Goal: Task Accomplishment & Management: Manage account settings

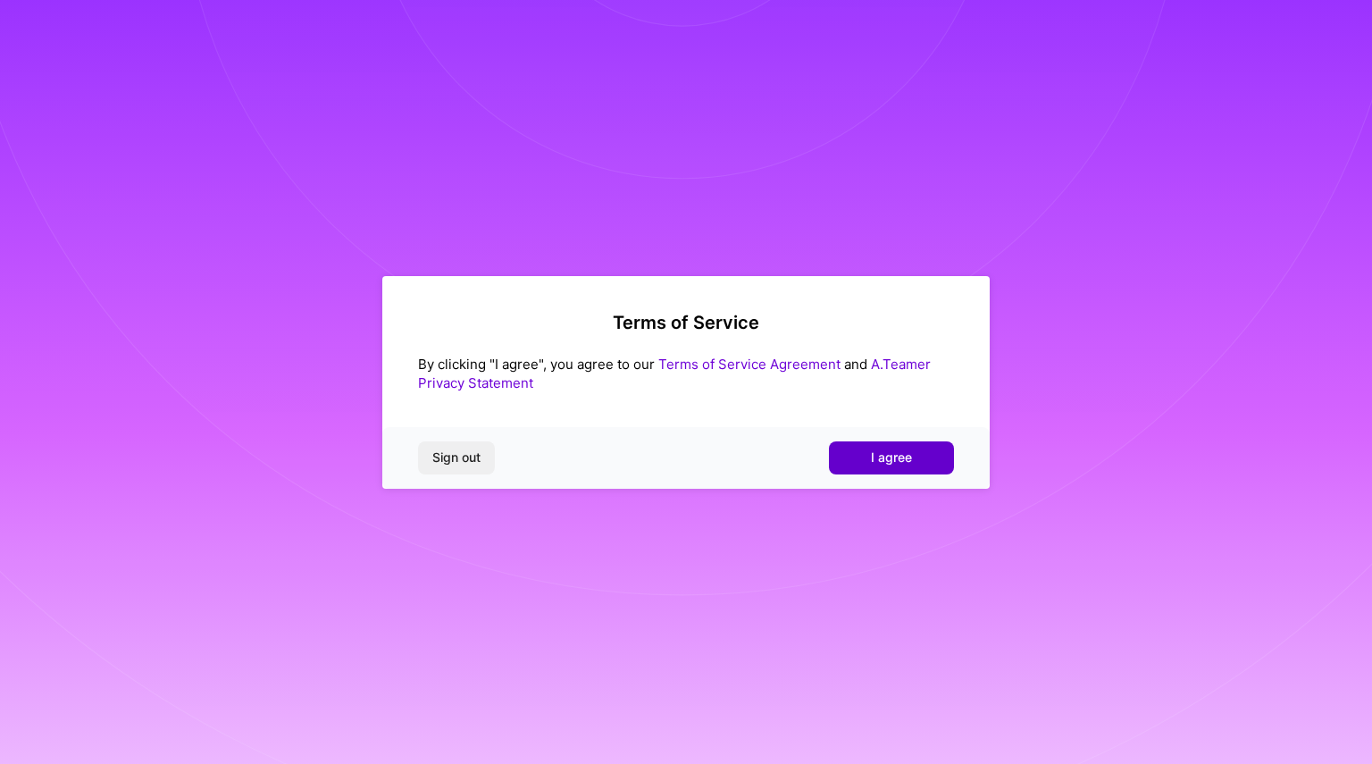
click at [876, 451] on span "I agree" at bounding box center [891, 458] width 41 height 18
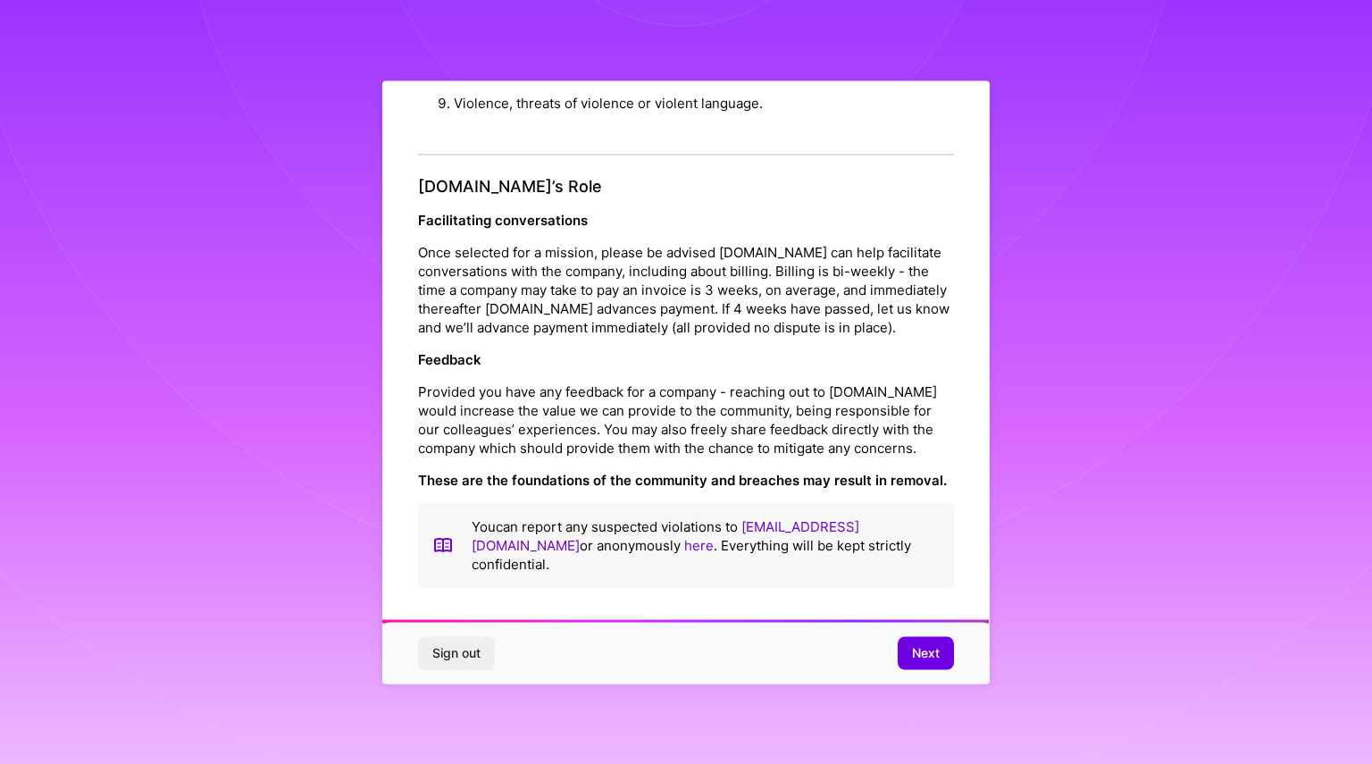
scroll to position [1928, 0]
click at [913, 658] on span "Next" at bounding box center [926, 653] width 28 height 18
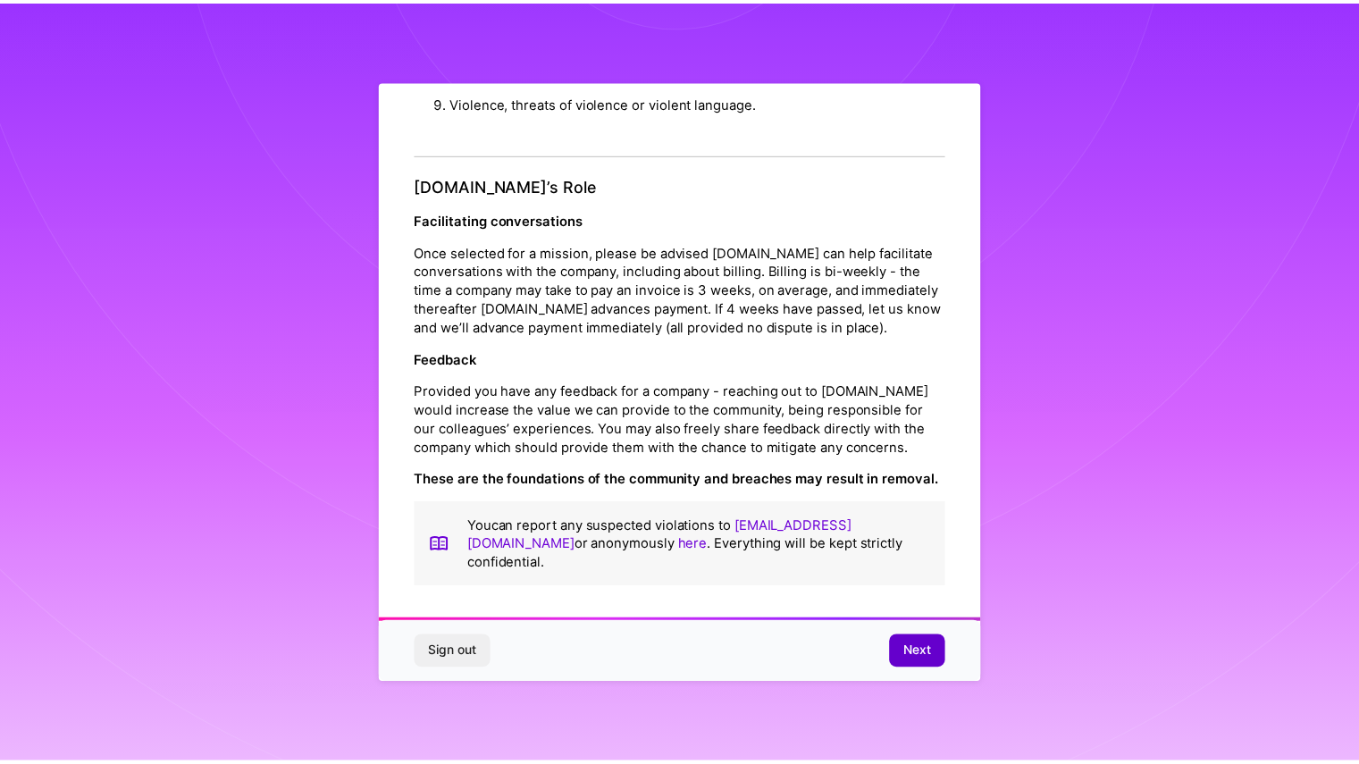
scroll to position [0, 0]
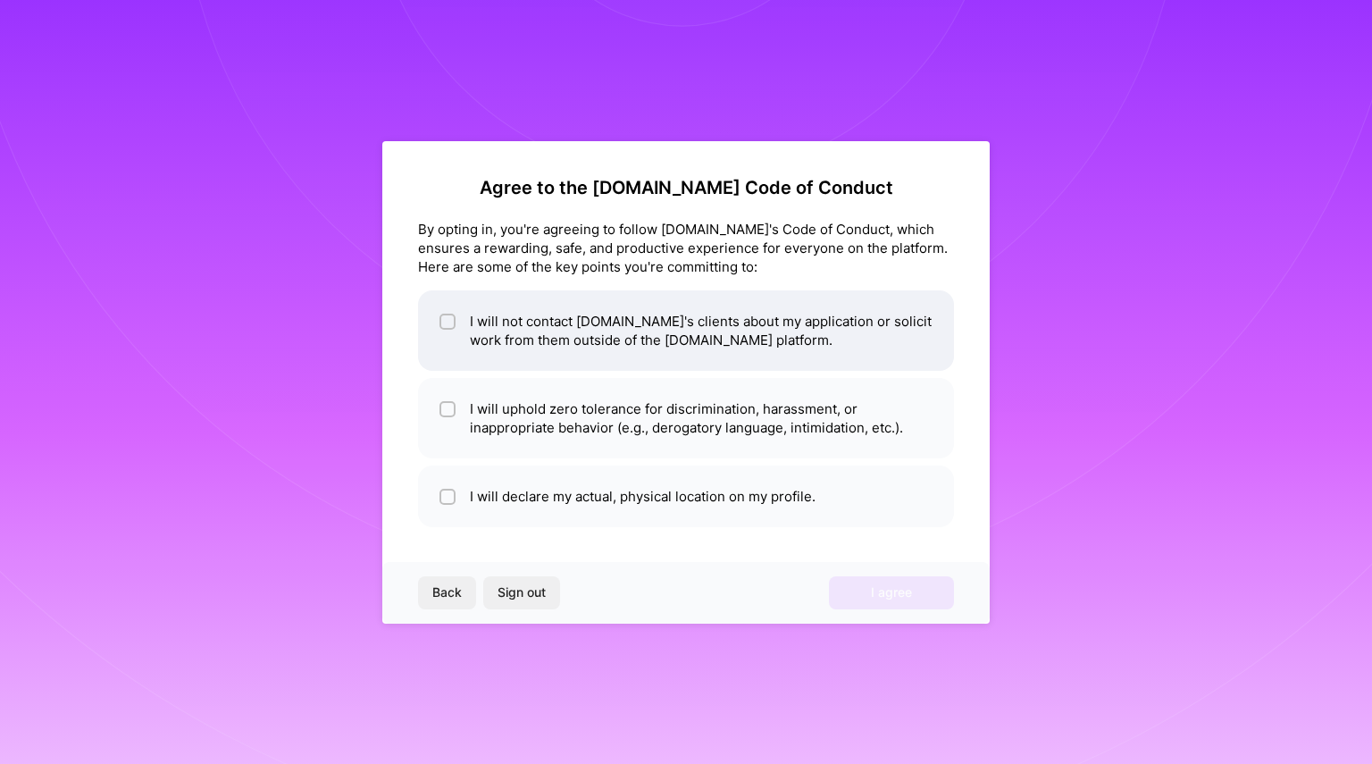
click at [443, 319] on input "checkbox" at bounding box center [449, 322] width 13 height 13
checkbox input "true"
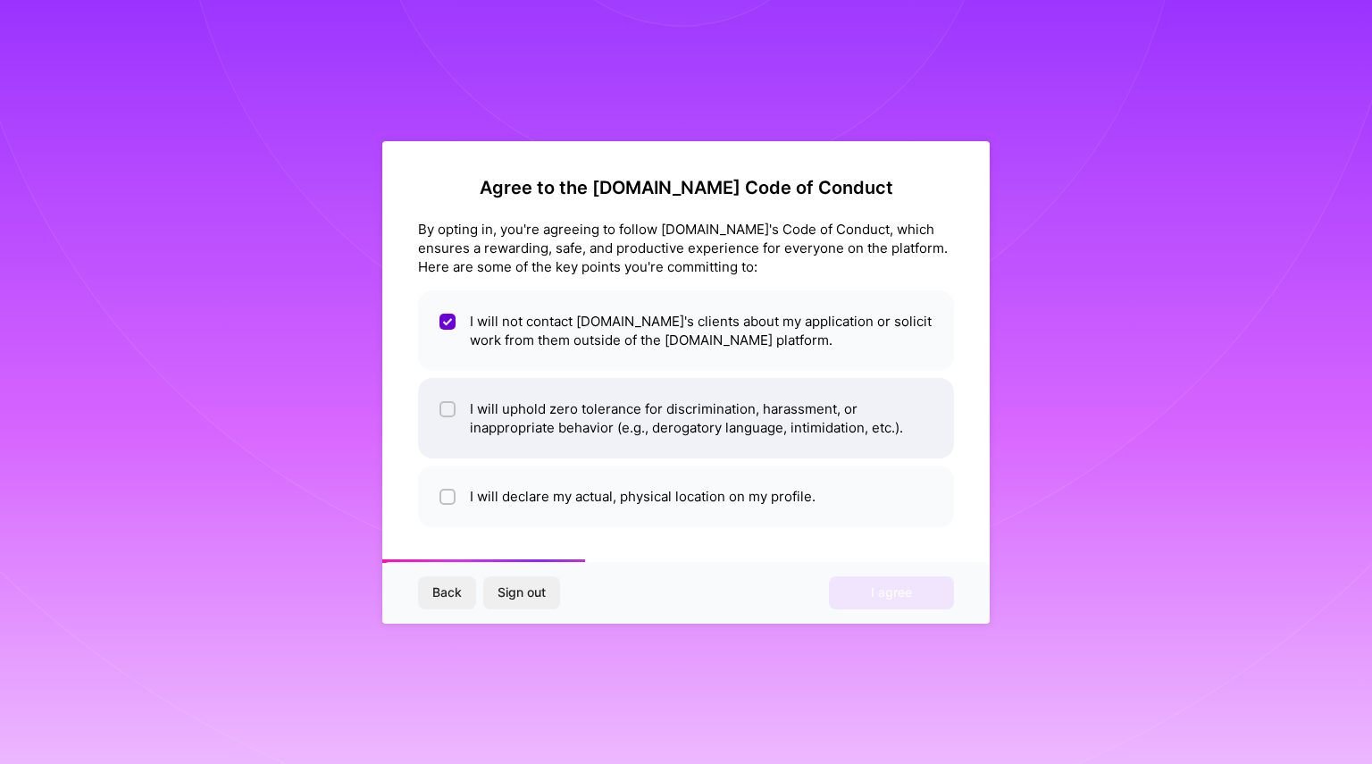
click at [446, 410] on input "checkbox" at bounding box center [449, 410] width 13 height 13
checkbox input "true"
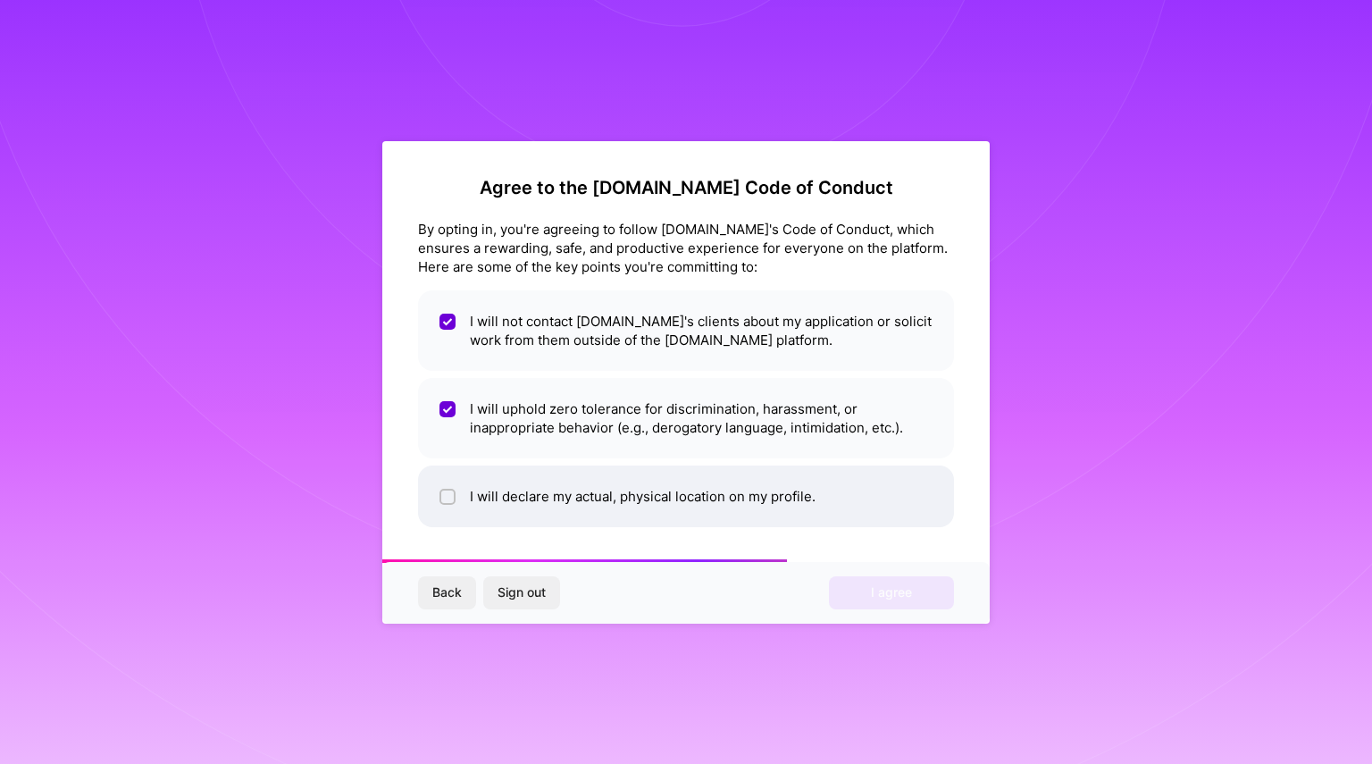
click at [445, 500] on input "checkbox" at bounding box center [449, 497] width 13 height 13
checkbox input "true"
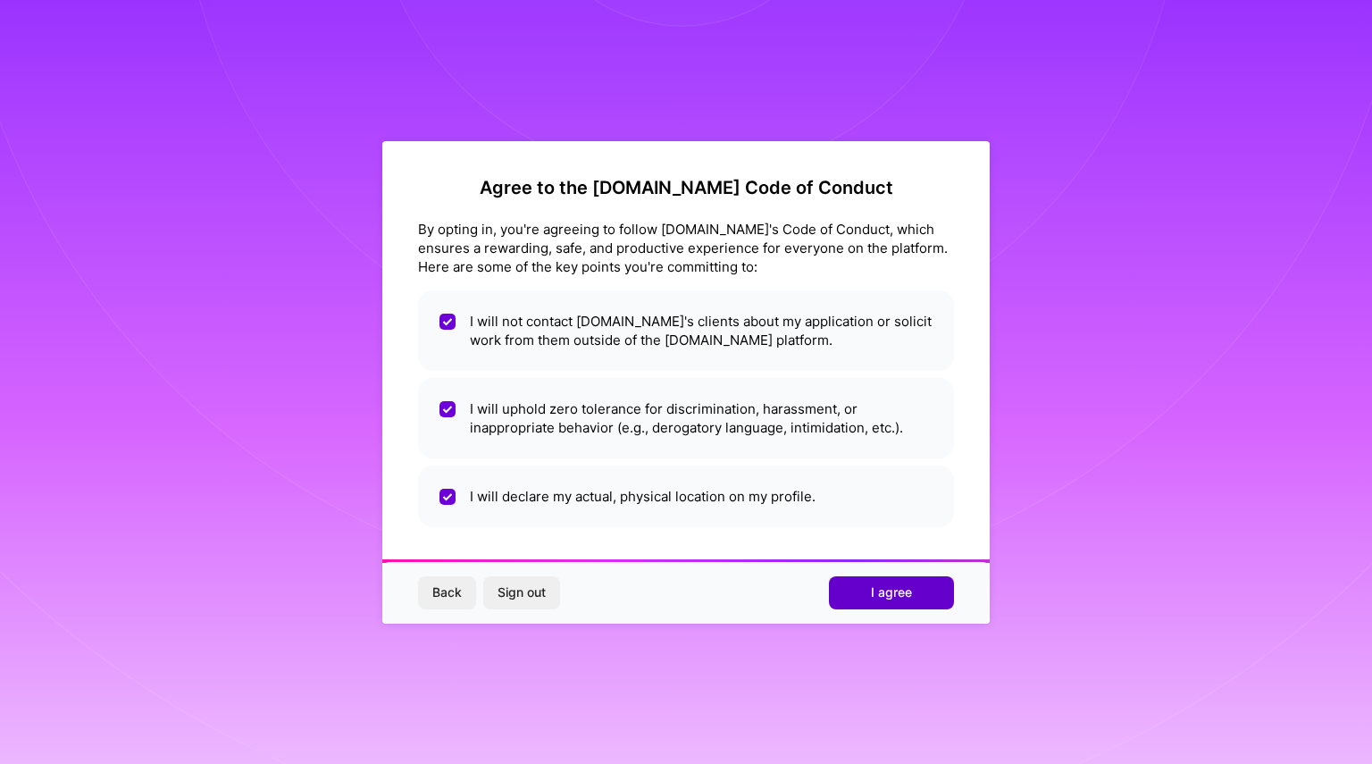
click at [902, 590] on span "I agree" at bounding box center [891, 592] width 41 height 18
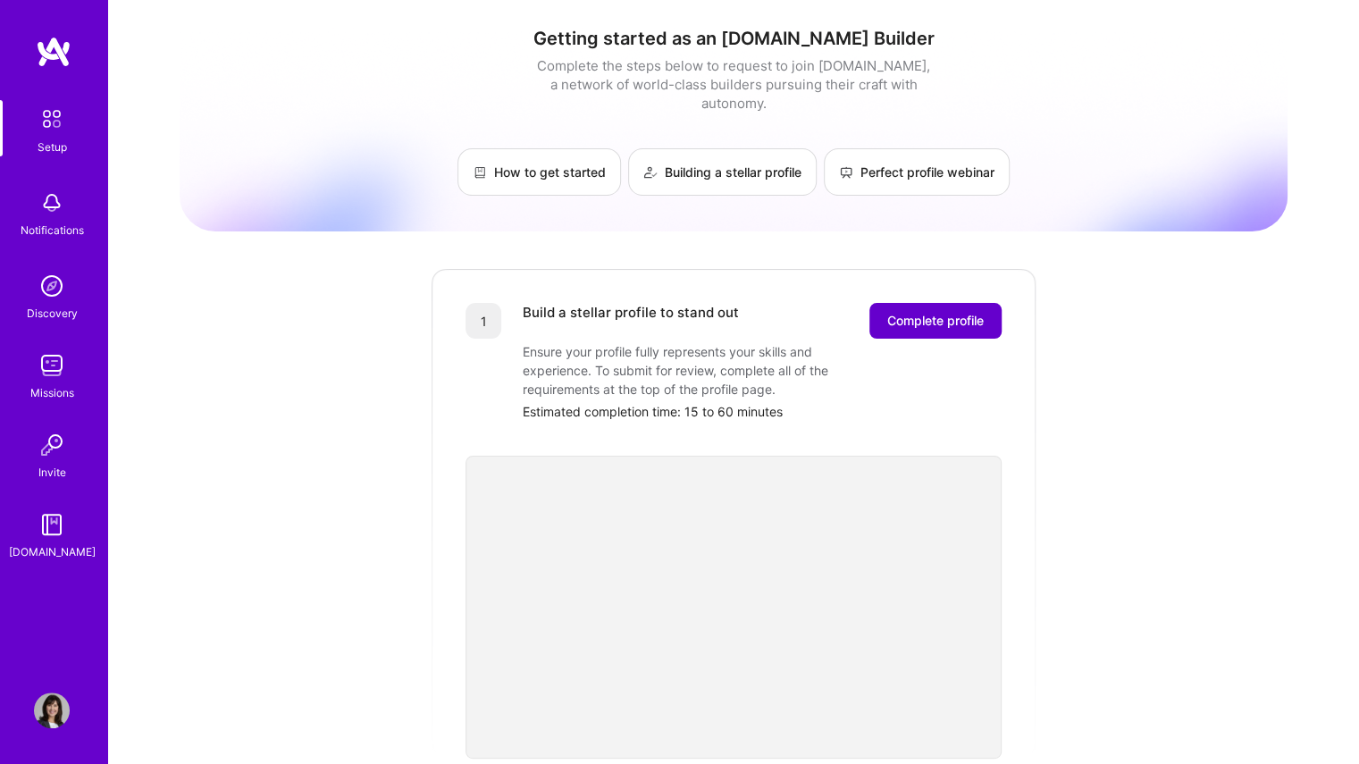
click at [910, 312] on span "Complete profile" at bounding box center [935, 321] width 96 height 18
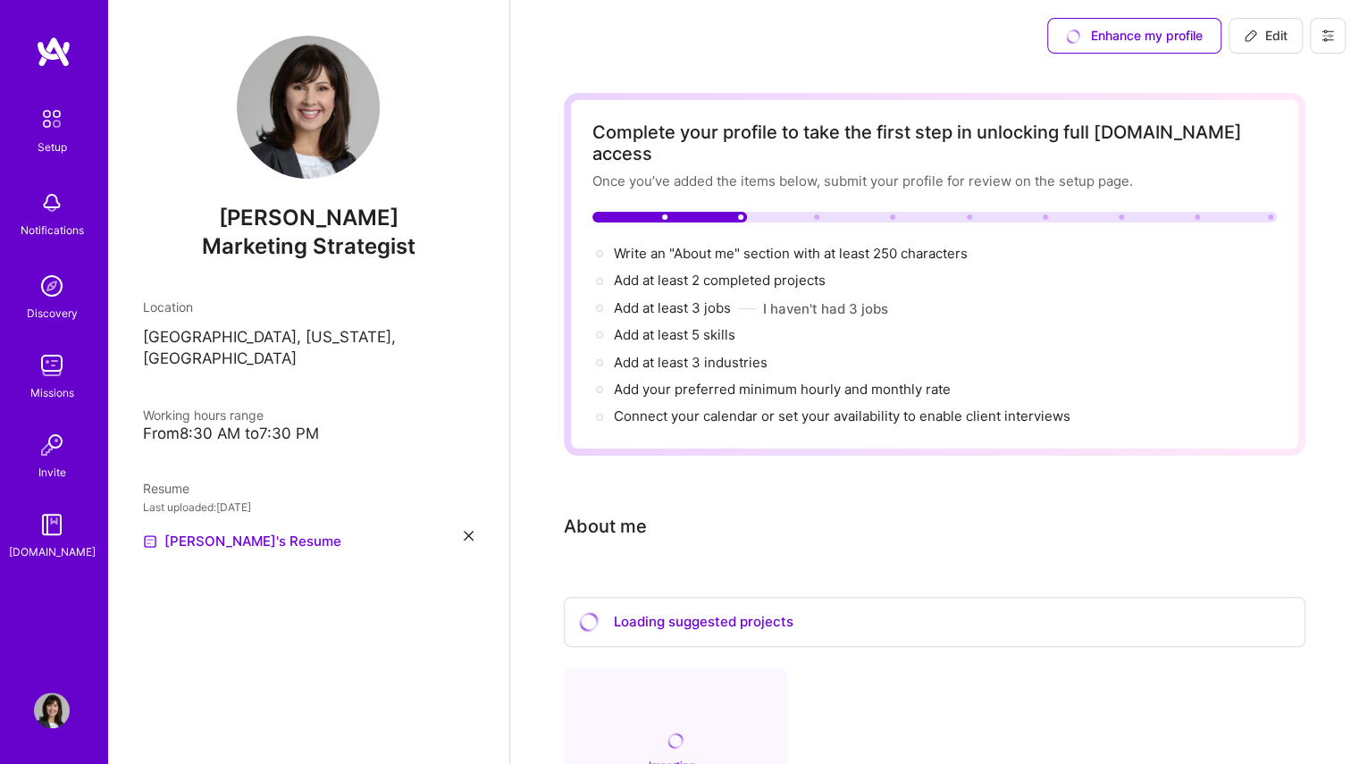
click at [256, 424] on div "From 8:30 AM to 7:30 PM" at bounding box center [308, 433] width 331 height 19
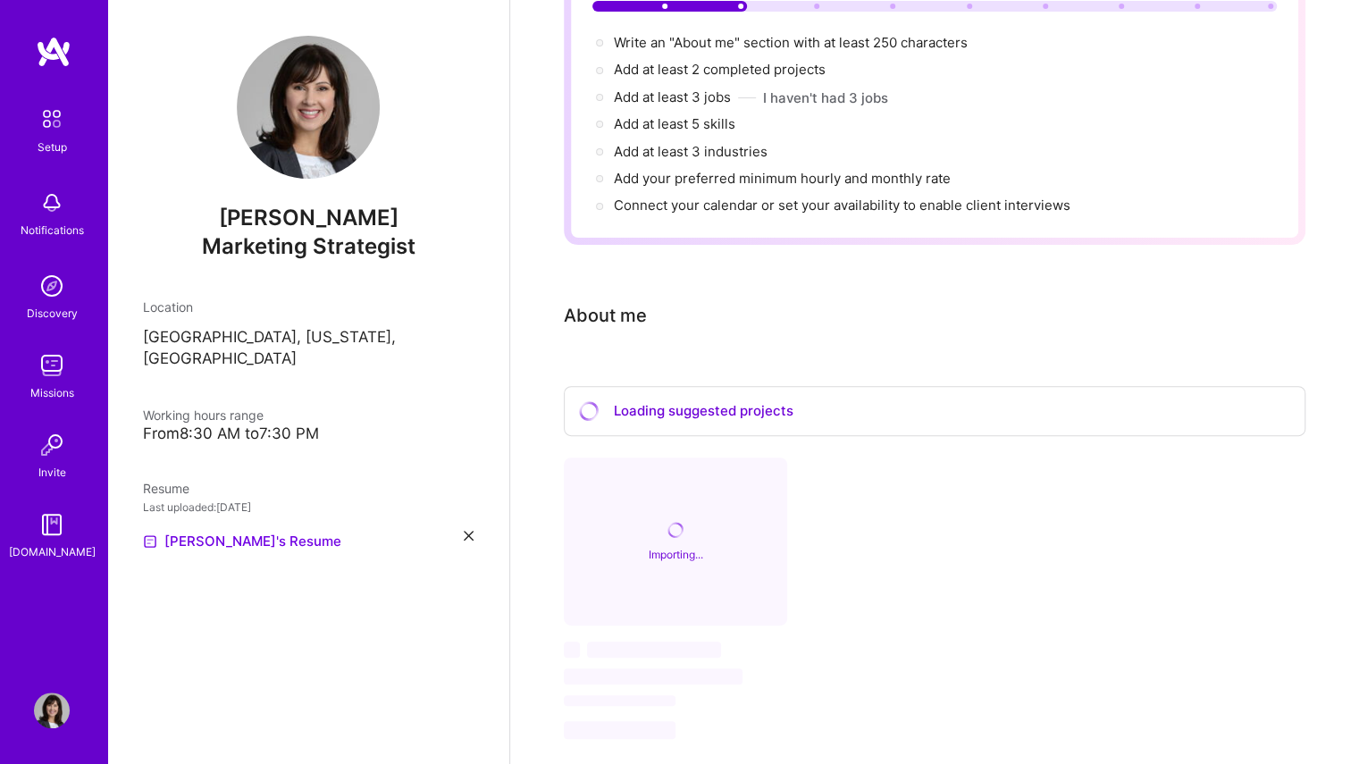
scroll to position [241, 0]
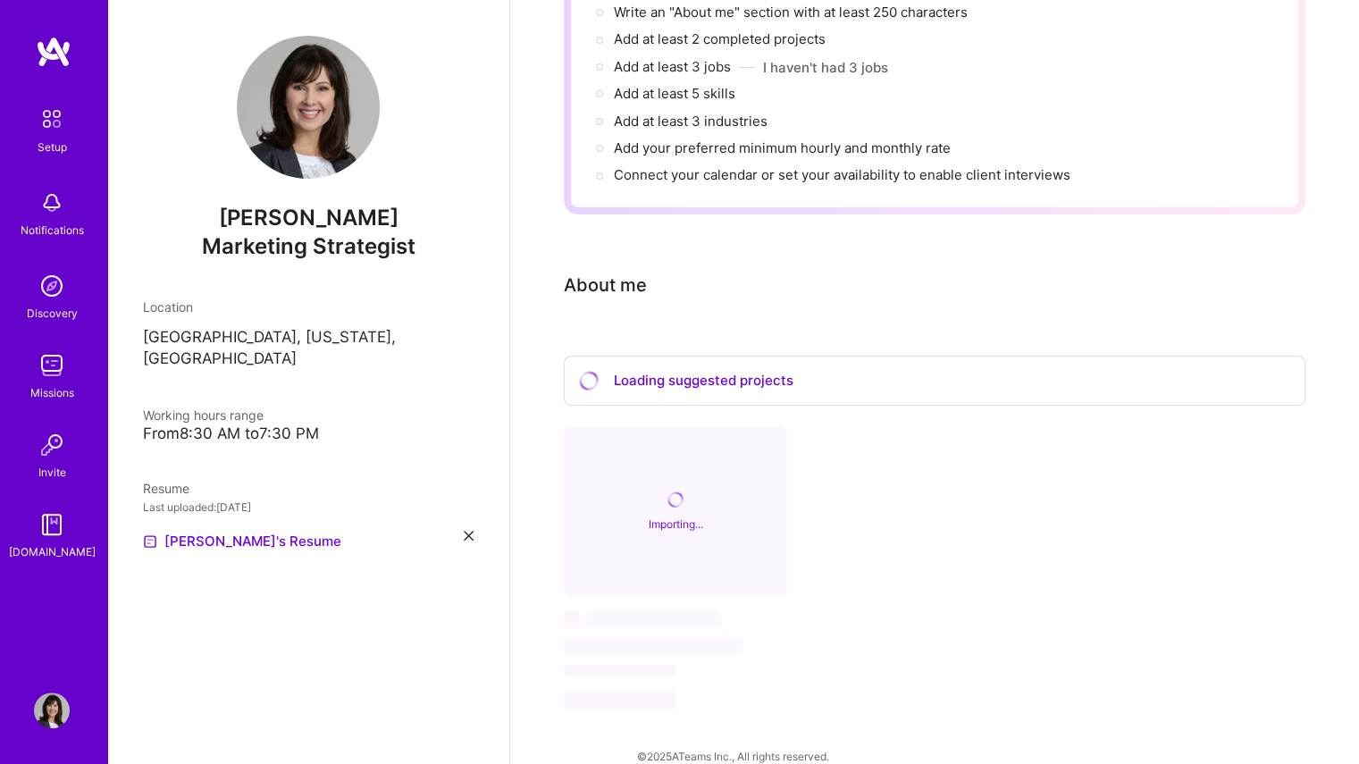
click at [334, 252] on span "Marketing Strategist" at bounding box center [309, 246] width 214 height 26
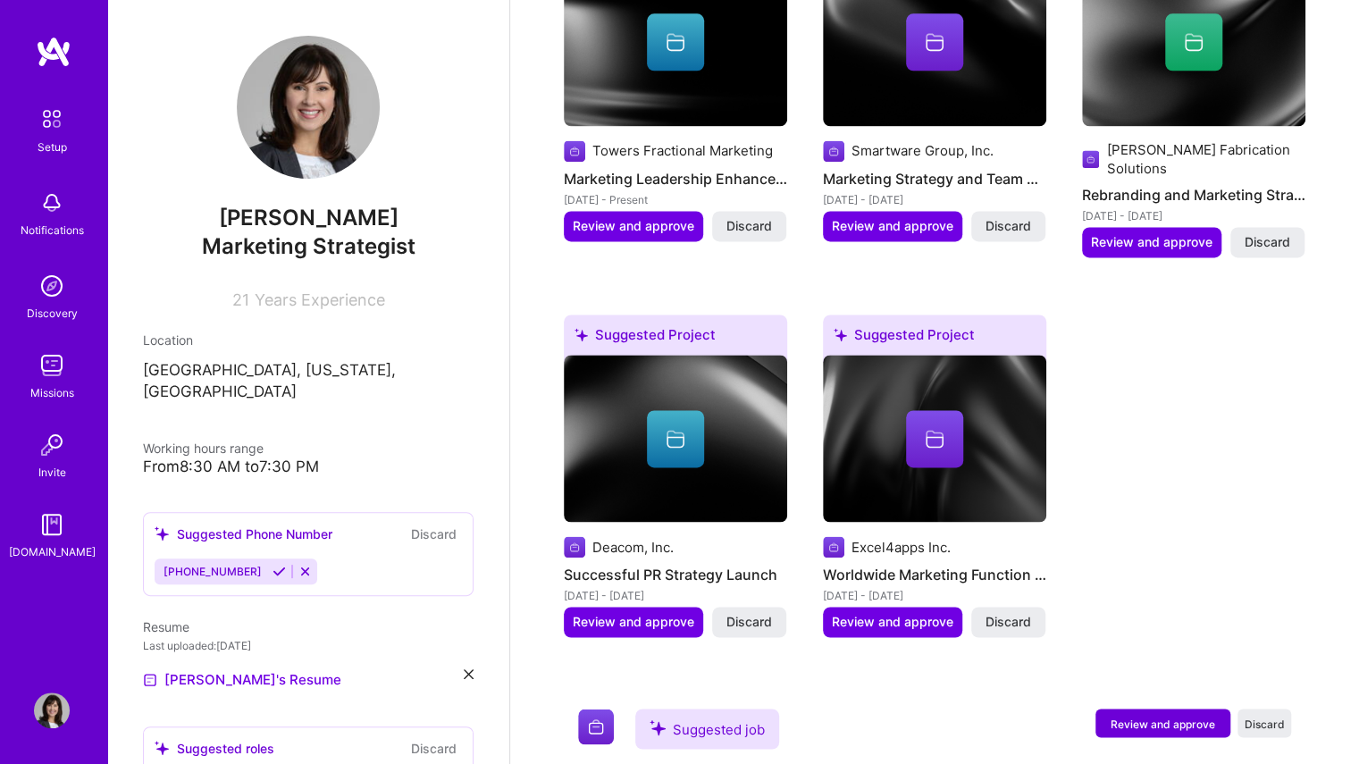
scroll to position [1408, 0]
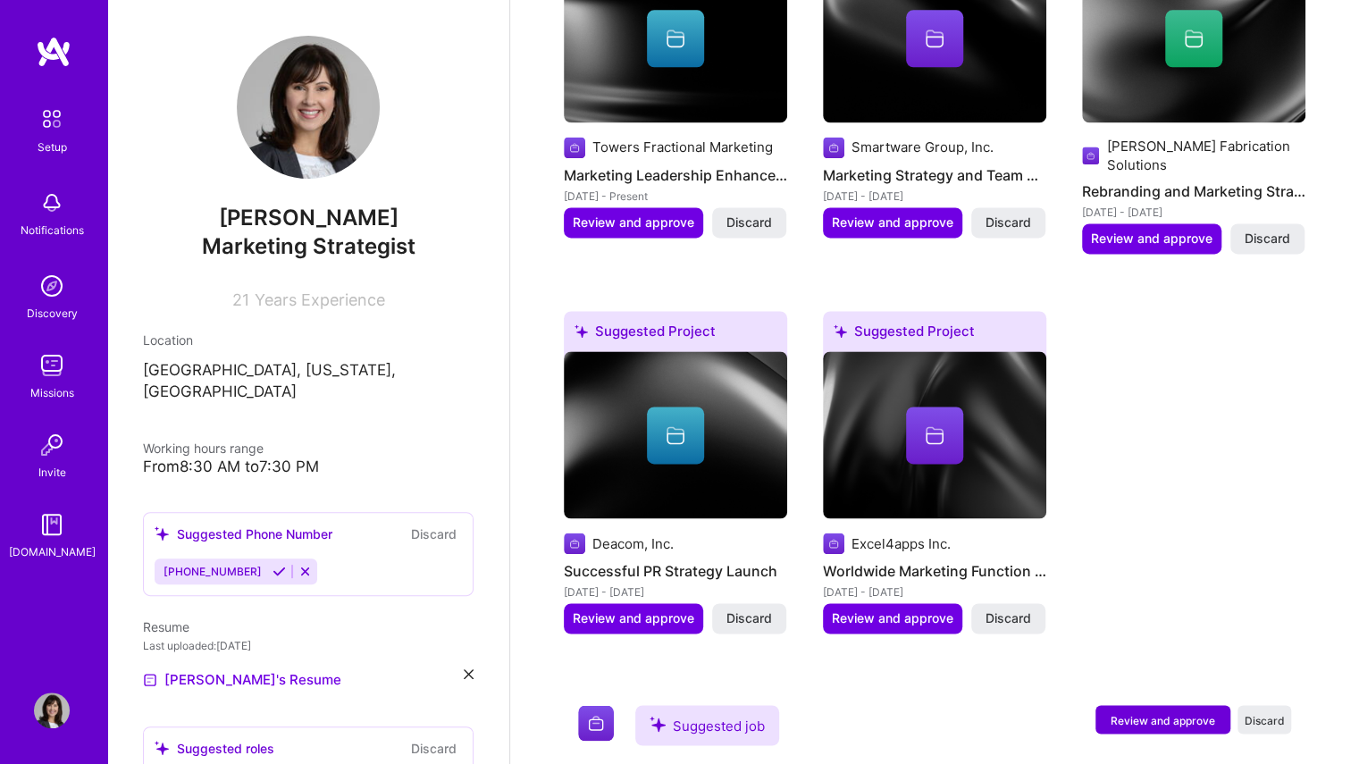
click at [435, 524] on button "Discard" at bounding box center [434, 534] width 56 height 21
click at [417, 524] on button "Discard" at bounding box center [434, 534] width 56 height 21
click at [298, 565] on icon at bounding box center [304, 571] width 13 height 13
click at [293, 564] on button at bounding box center [305, 571] width 24 height 15
click at [410, 524] on button "Discard" at bounding box center [434, 534] width 56 height 21
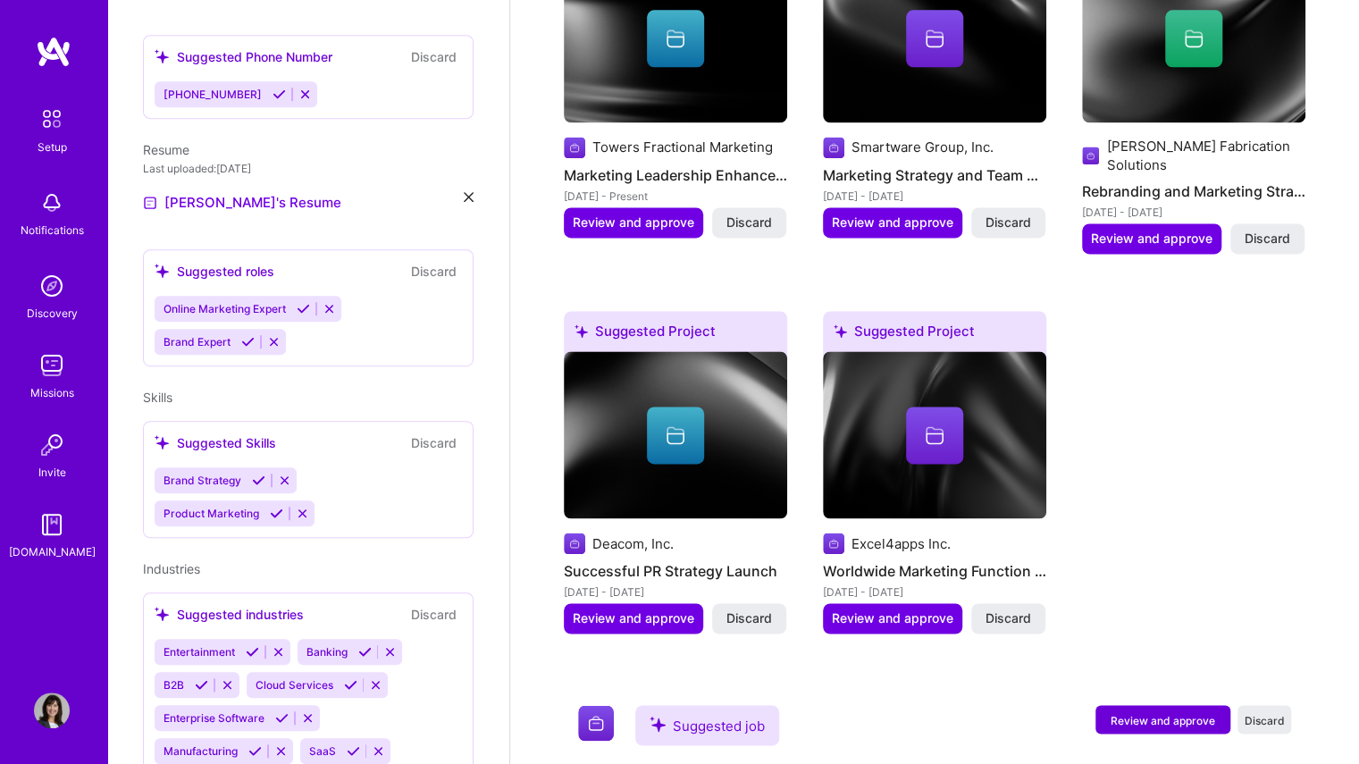
scroll to position [523, 0]
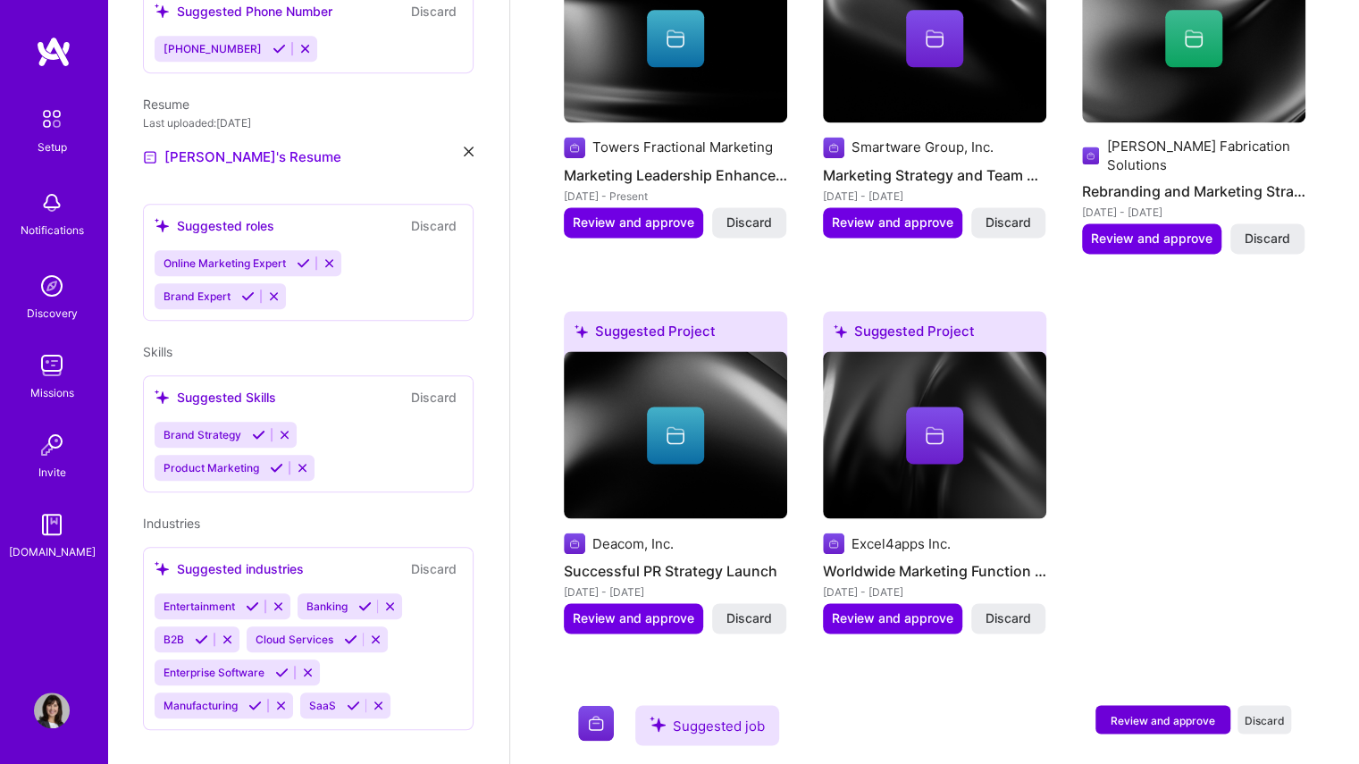
click at [275, 461] on icon at bounding box center [276, 467] width 13 height 13
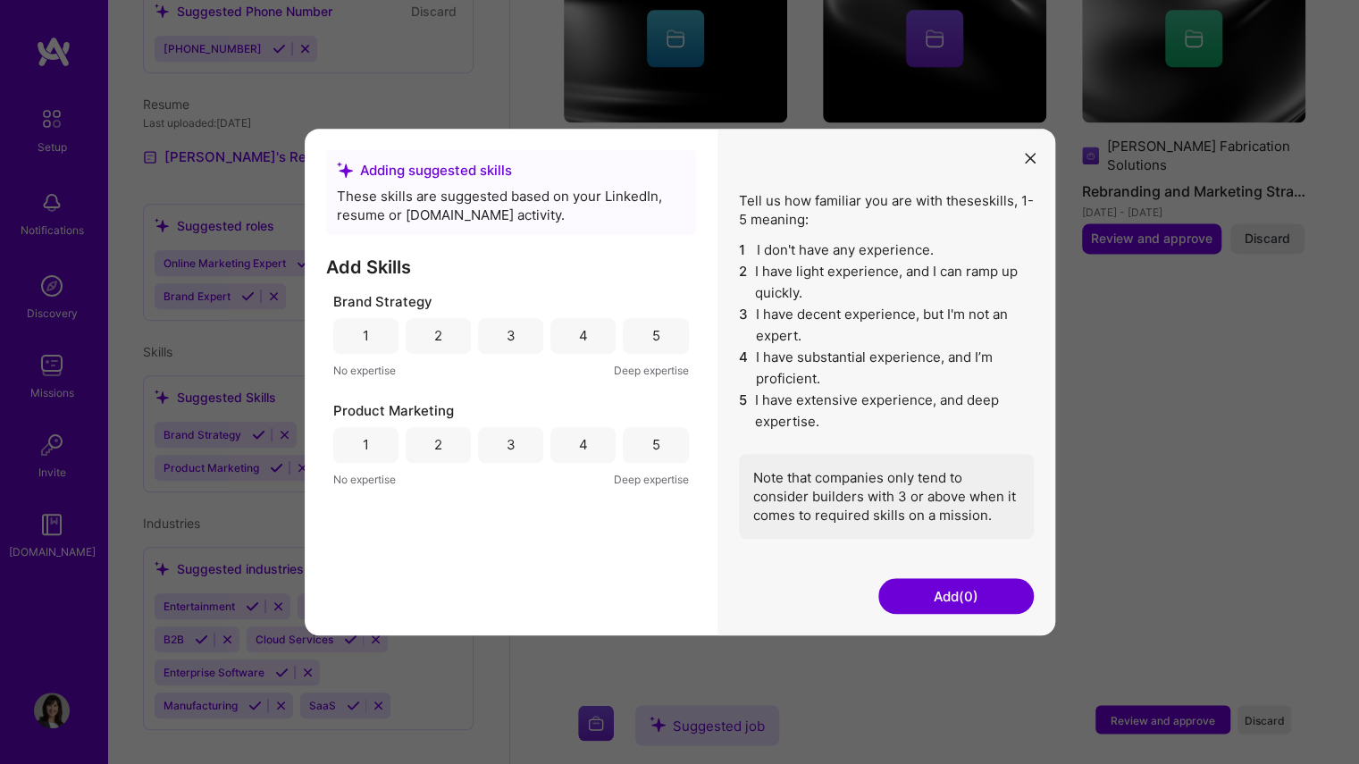
click at [649, 337] on div "5" at bounding box center [655, 336] width 65 height 36
click at [651, 440] on div "5" at bounding box center [655, 444] width 8 height 19
click at [973, 591] on button "Add (2)" at bounding box center [955, 596] width 155 height 36
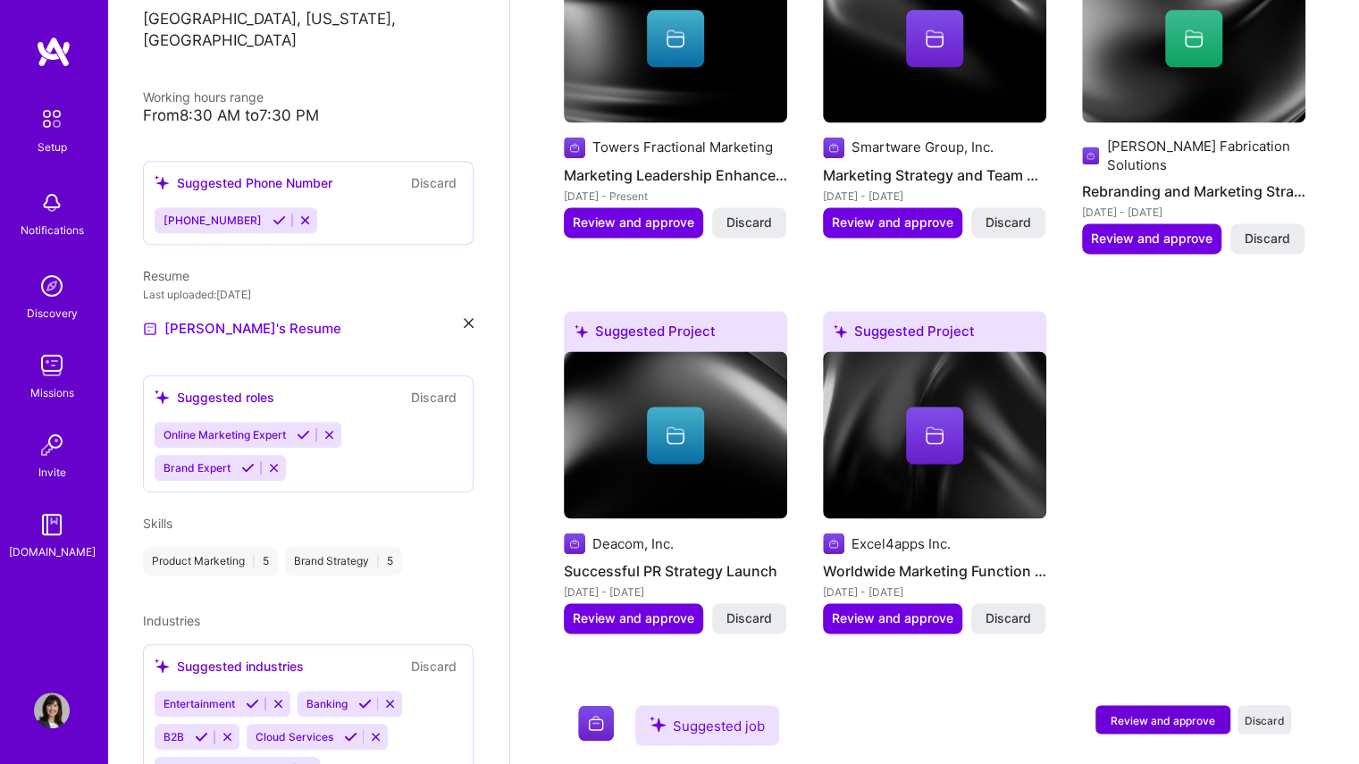
scroll to position [449, 0]
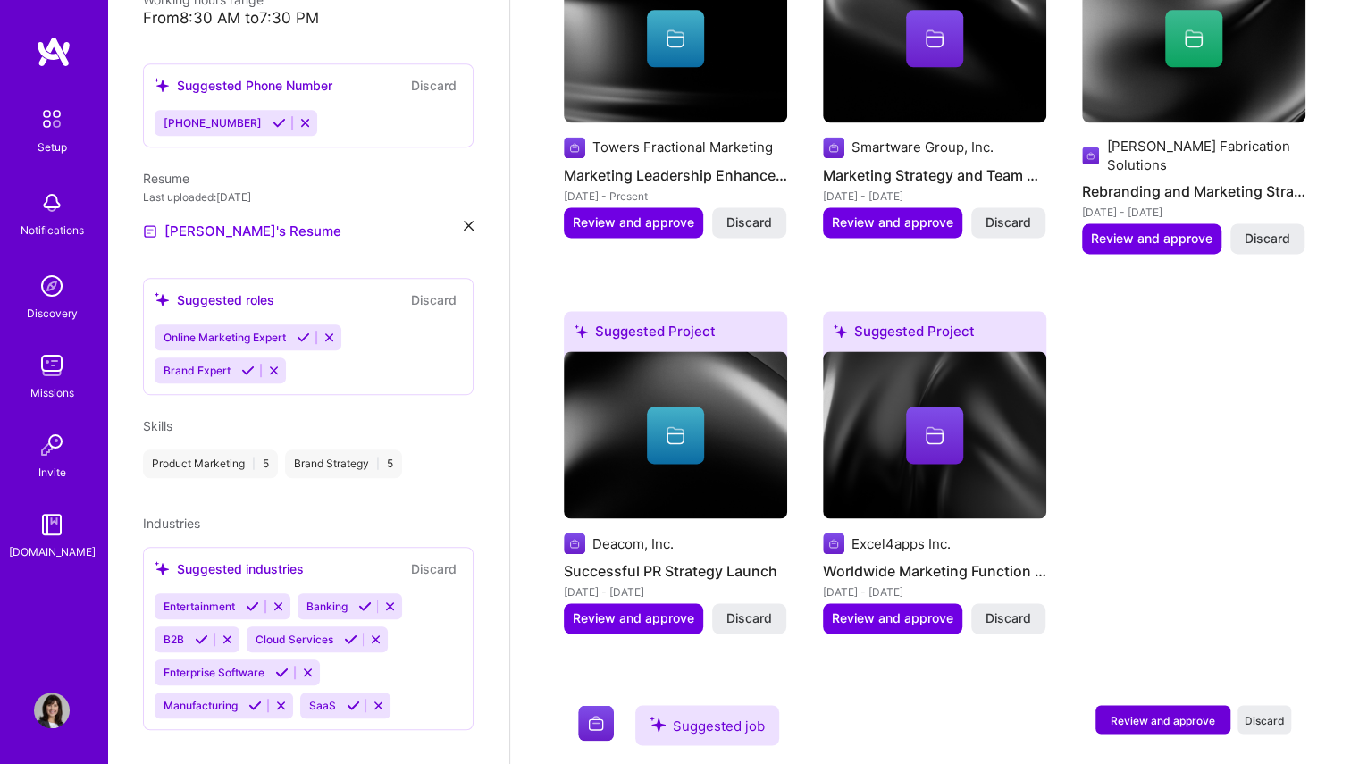
click at [412, 360] on div "Online Marketing Expert Brand Expert" at bounding box center [308, 353] width 307 height 59
click at [323, 342] on div "Online Marketing Expert Brand Expert" at bounding box center [308, 353] width 307 height 59
click at [275, 364] on icon at bounding box center [273, 370] width 13 height 13
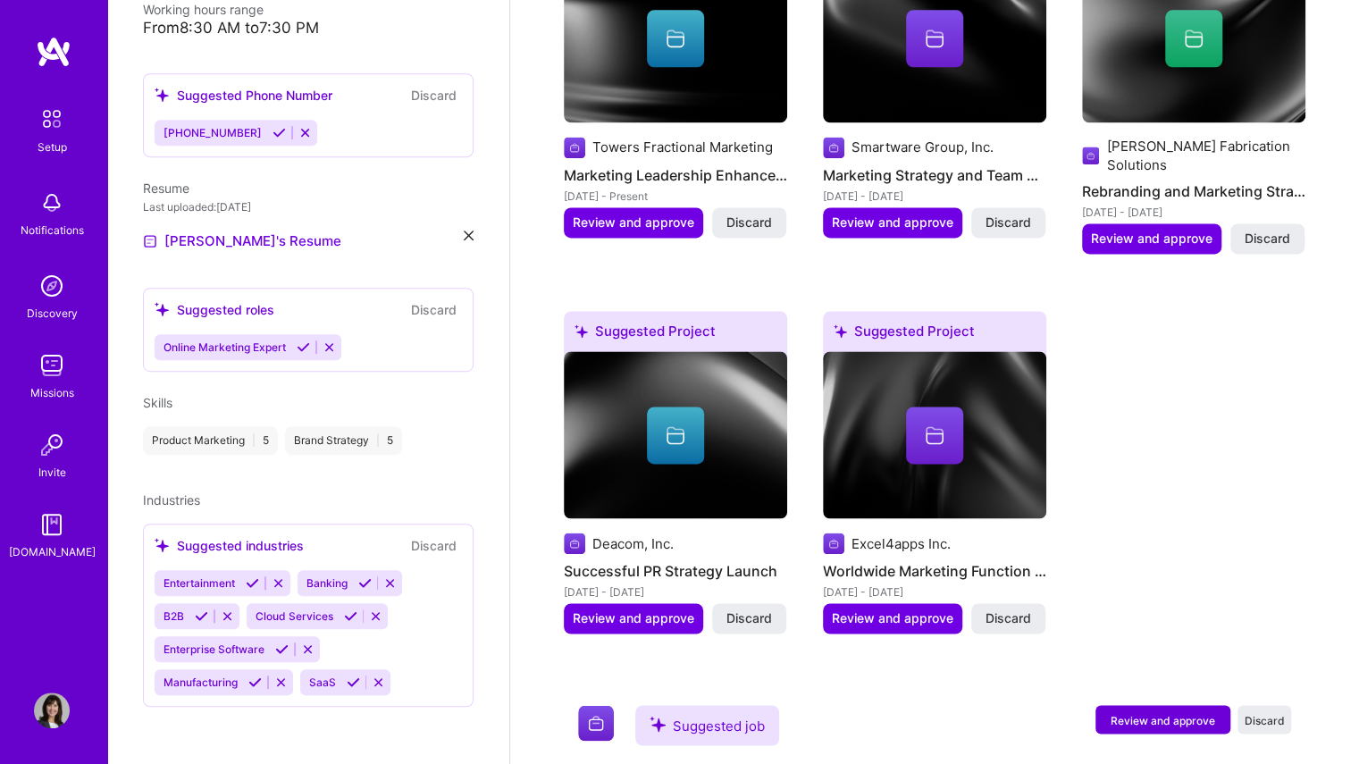
scroll to position [415, 0]
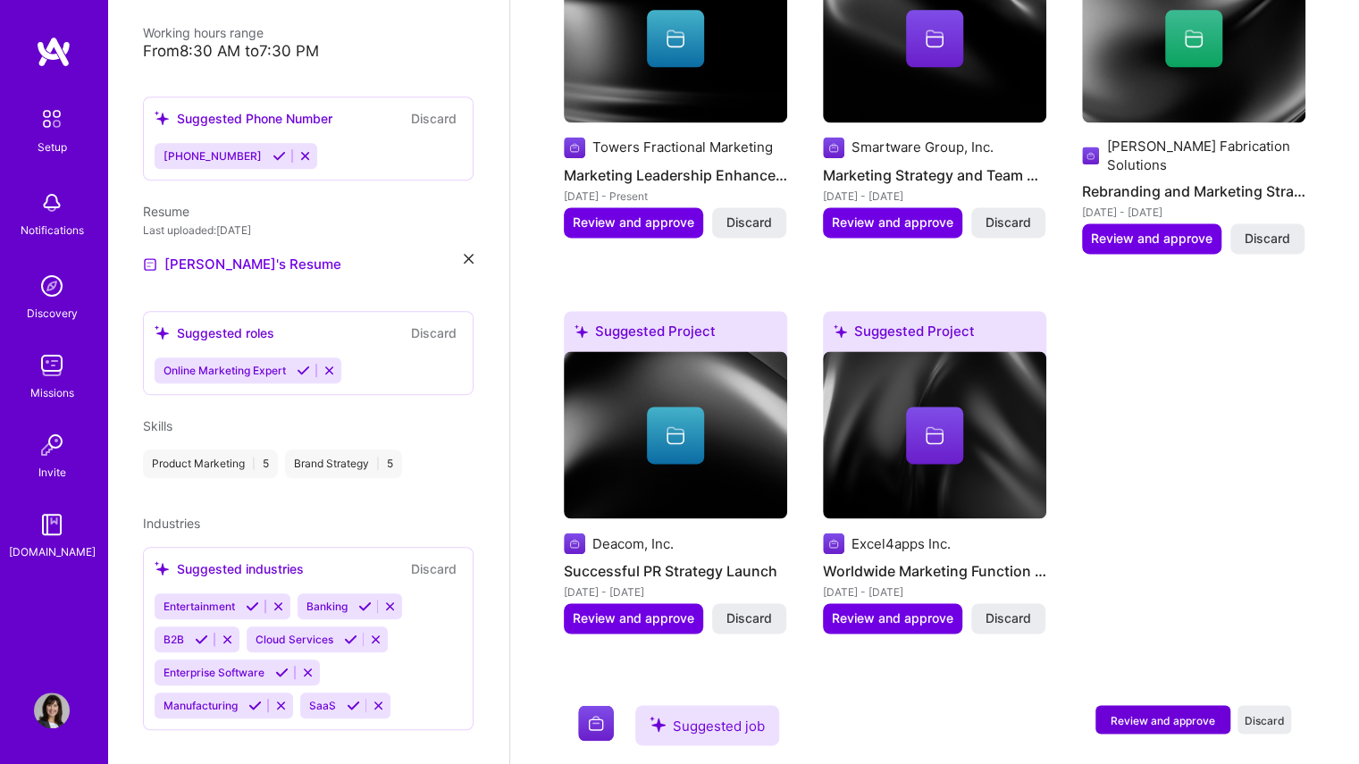
click at [300, 364] on icon at bounding box center [303, 370] width 13 height 13
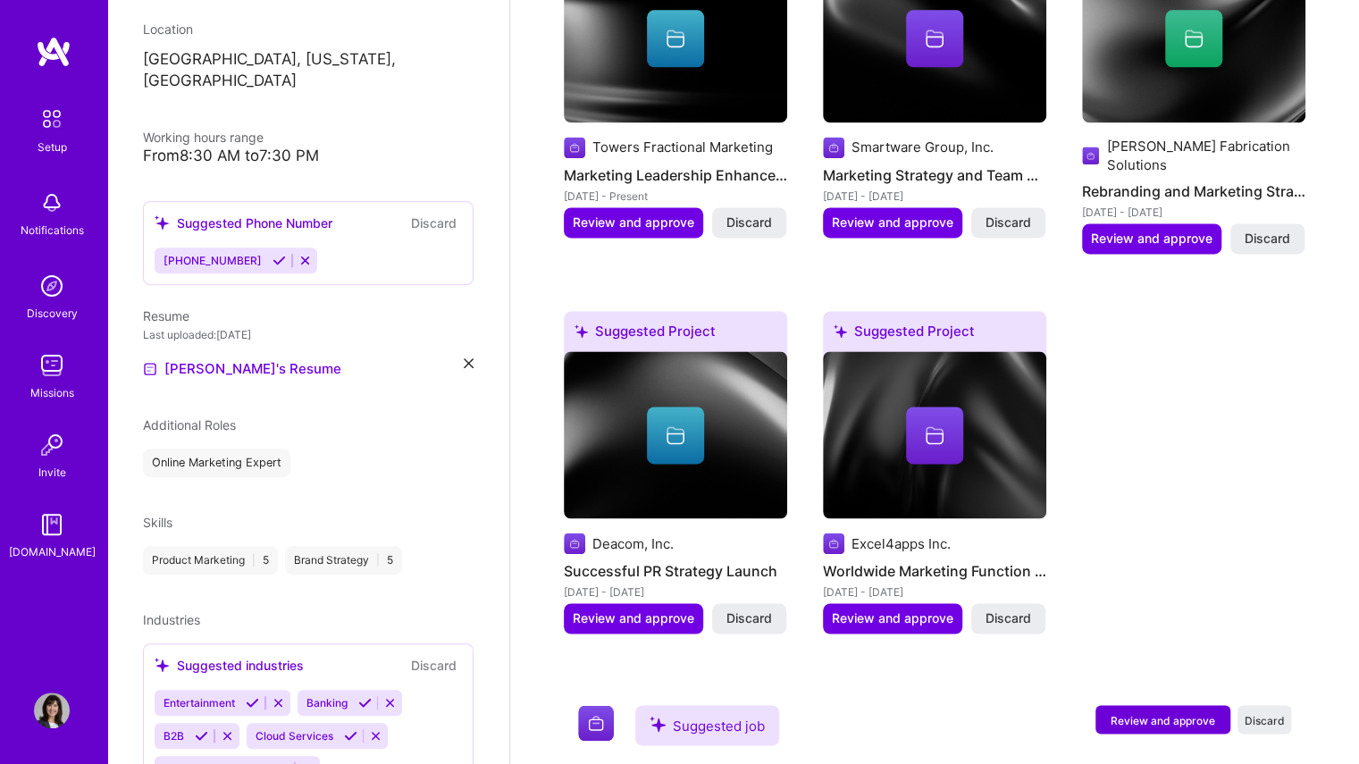
scroll to position [407, 0]
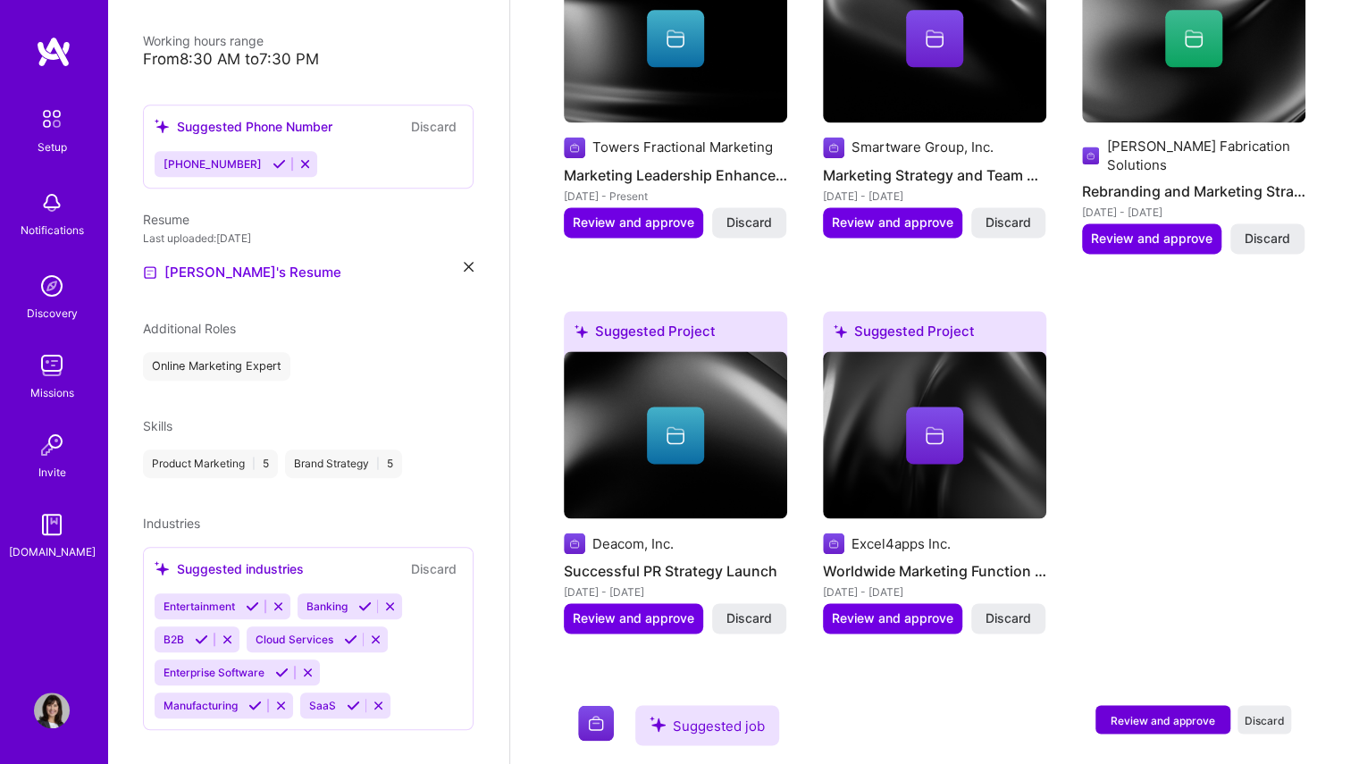
click at [281, 600] on icon at bounding box center [278, 606] width 13 height 13
click at [250, 600] on icon at bounding box center [247, 606] width 13 height 13
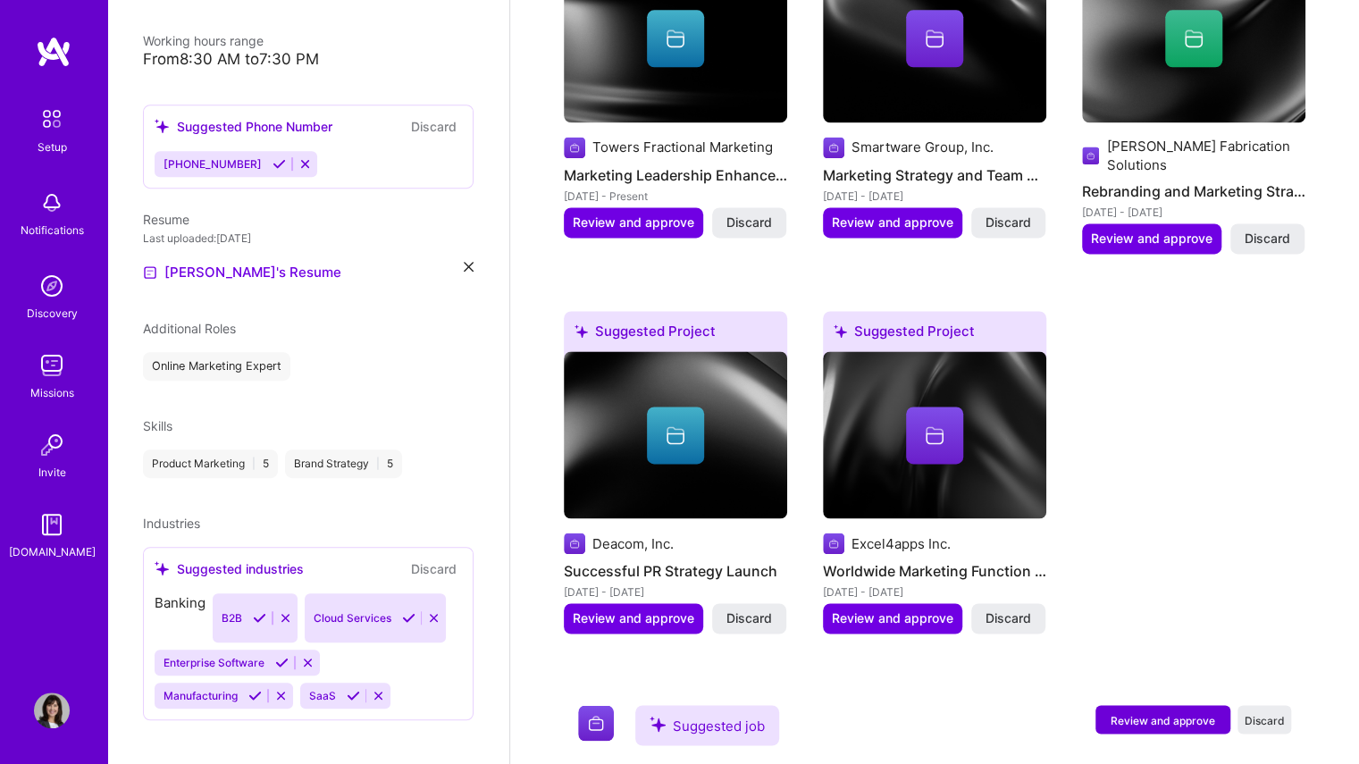
scroll to position [375, 0]
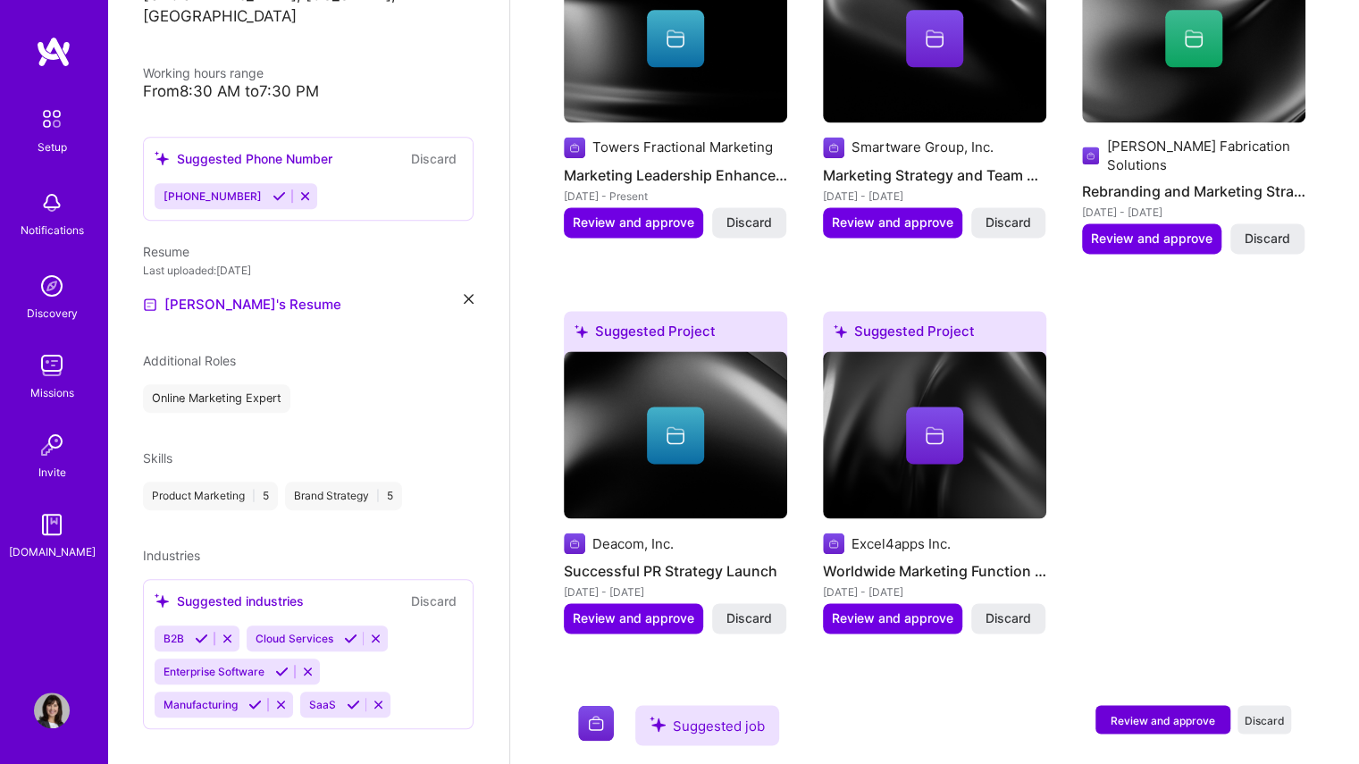
click at [198, 631] on button at bounding box center [201, 638] width 24 height 15
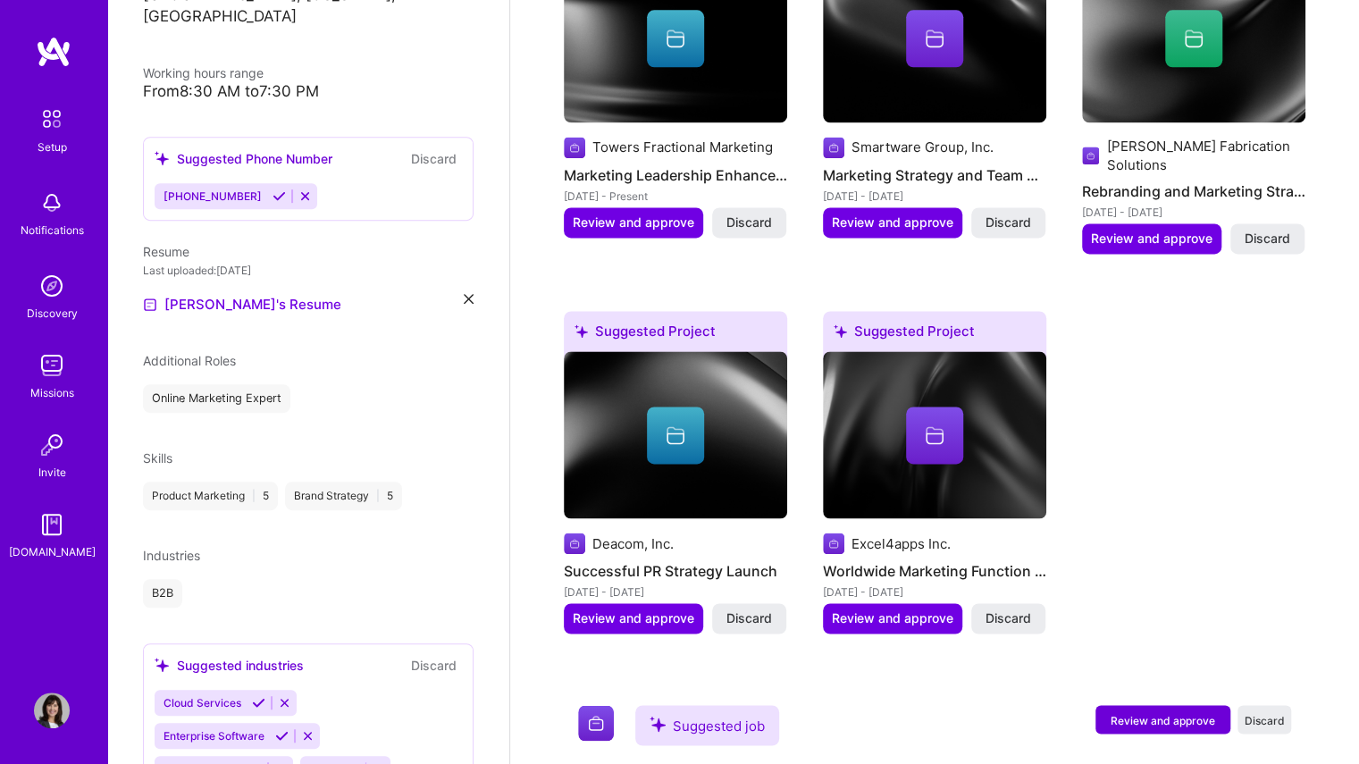
click at [256, 696] on icon at bounding box center [258, 702] width 13 height 13
click at [281, 696] on icon at bounding box center [281, 702] width 13 height 13
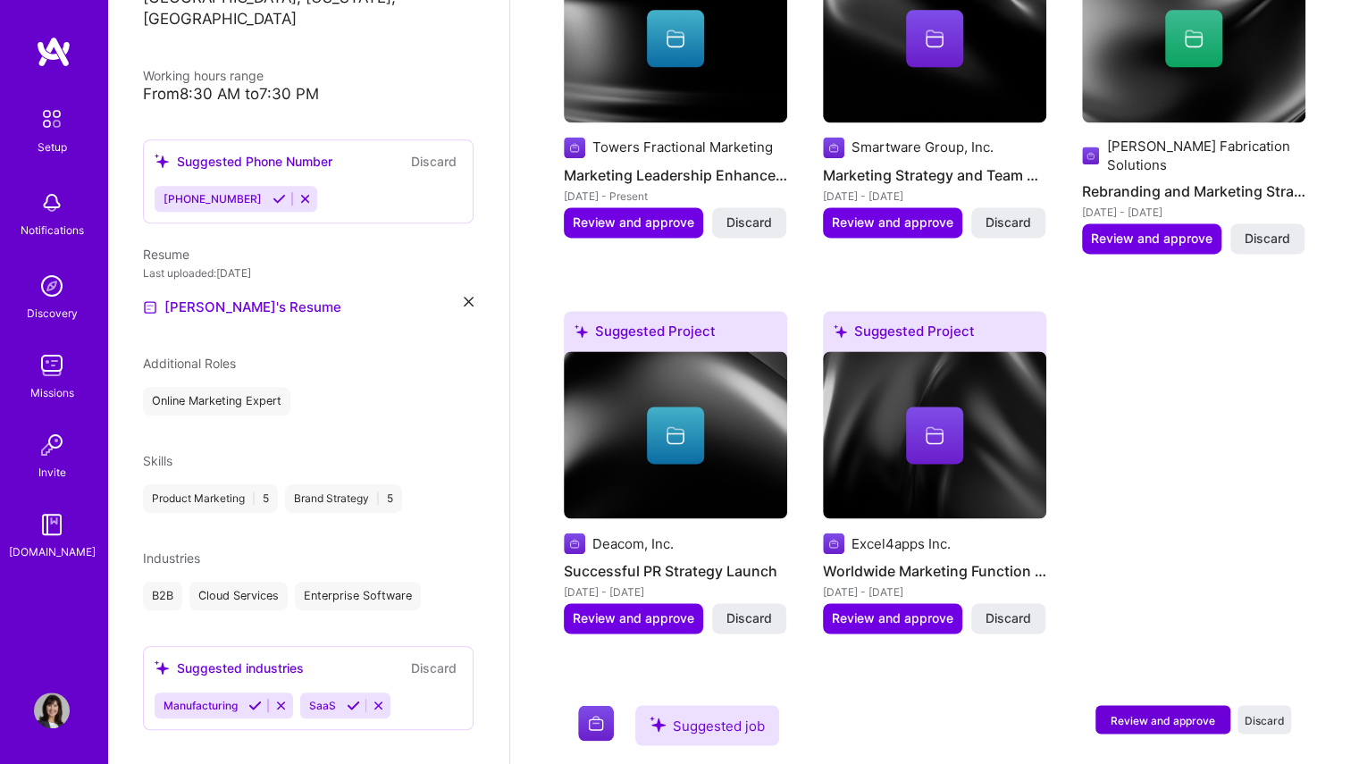
click at [255, 699] on icon at bounding box center [254, 705] width 13 height 13
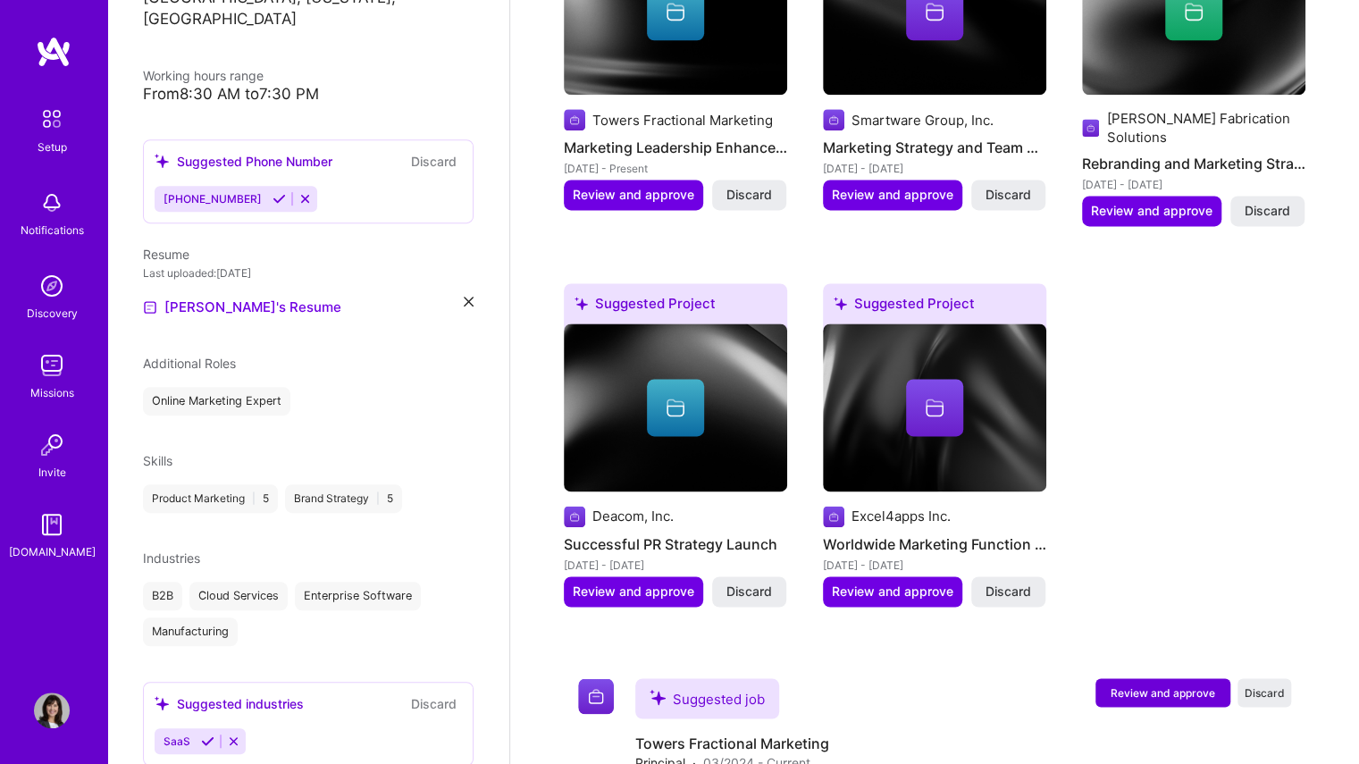
click at [209, 734] on icon at bounding box center [207, 740] width 13 height 13
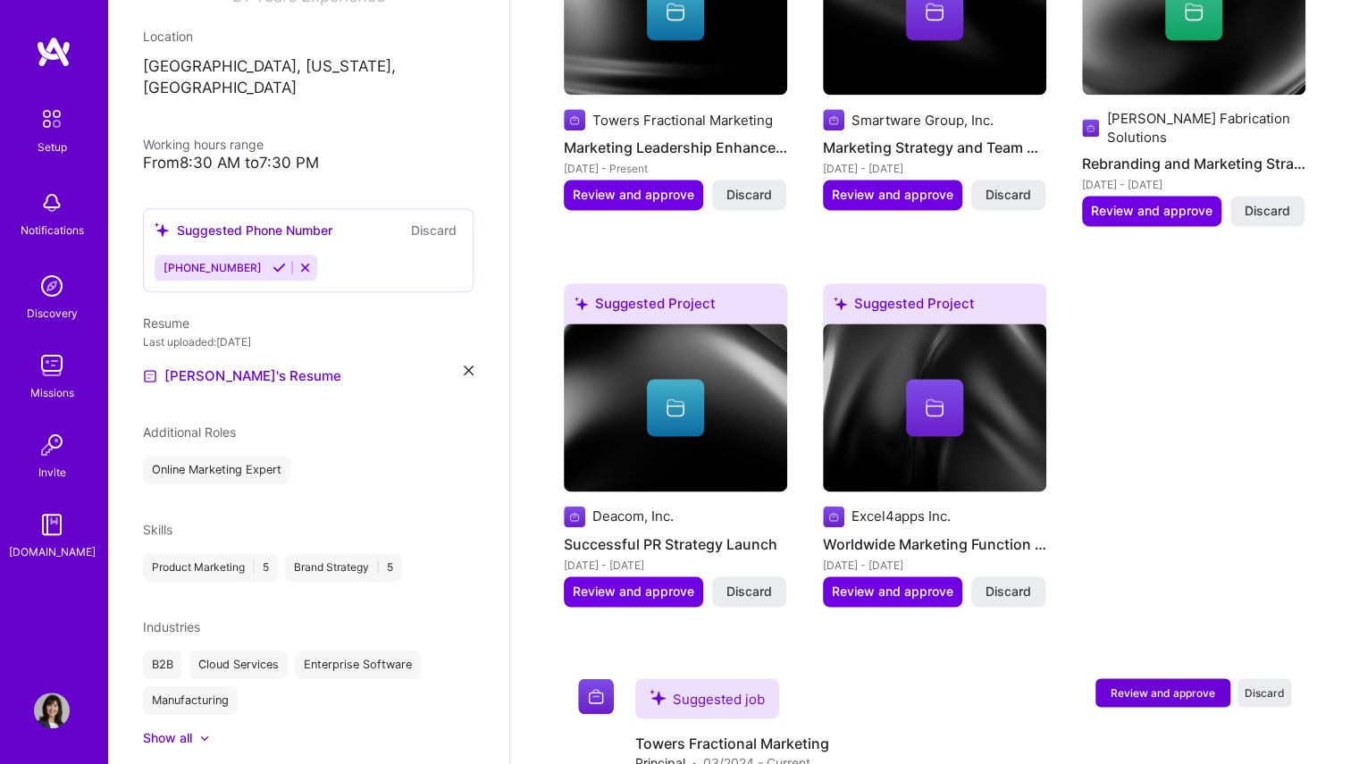
scroll to position [336, 0]
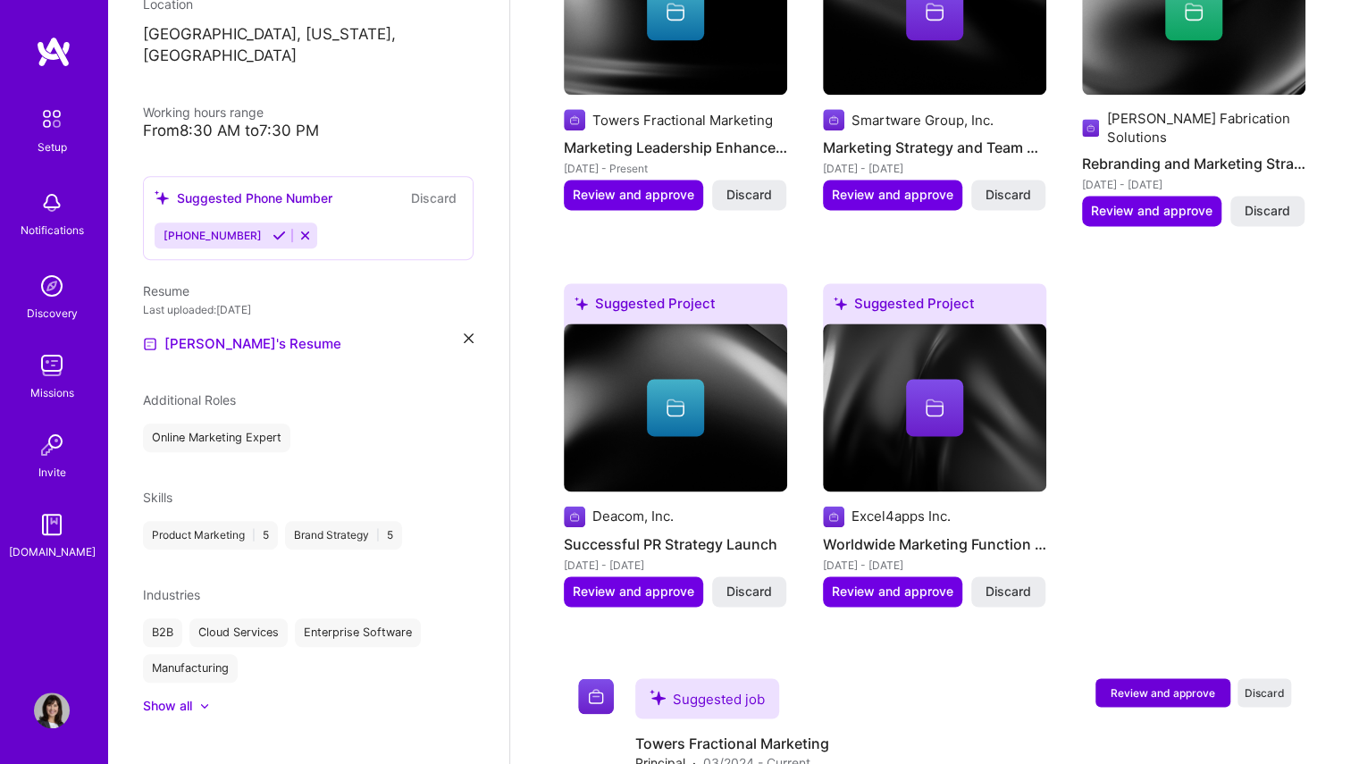
click at [194, 697] on div at bounding box center [195, 706] width 7 height 18
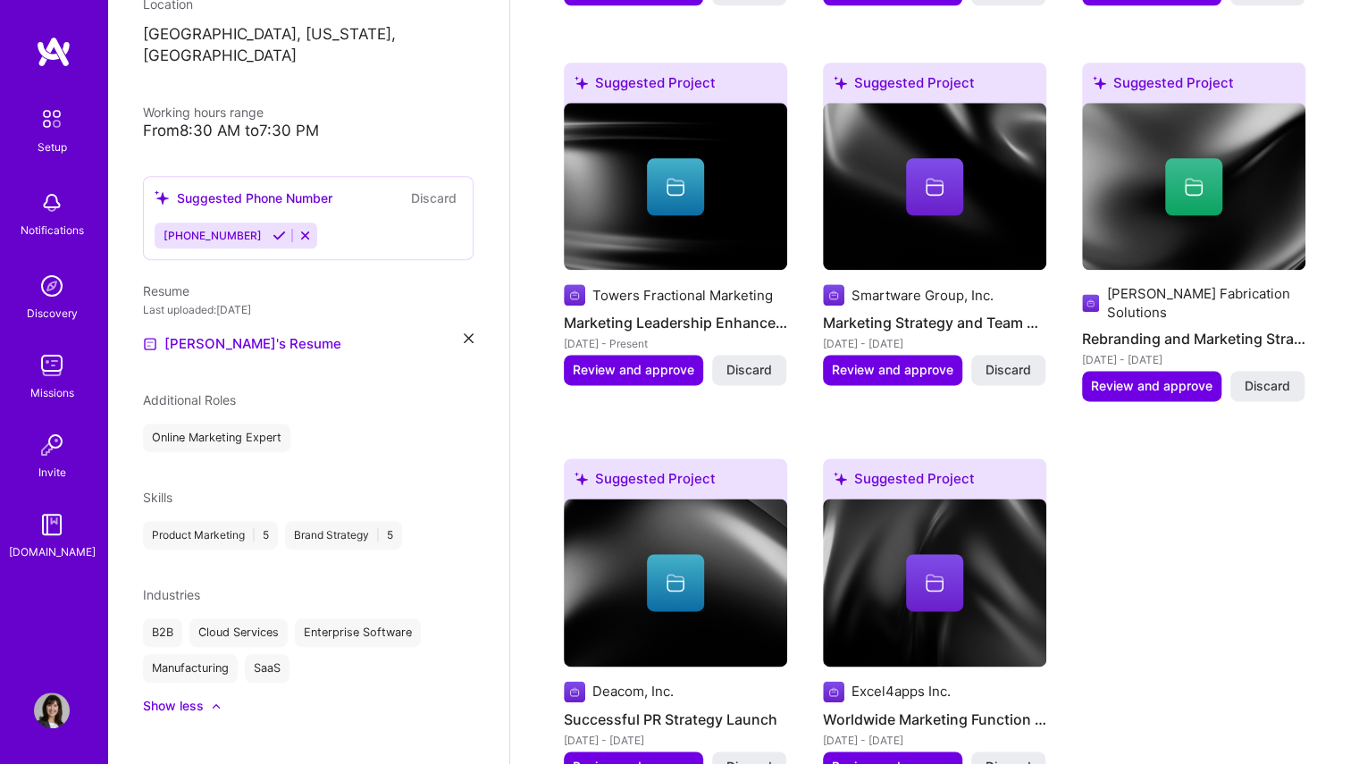
scroll to position [1194, 0]
